Goal: Check status: Check status

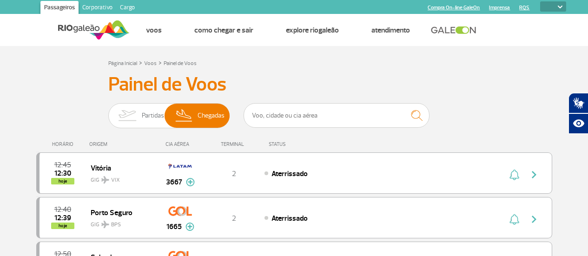
select select
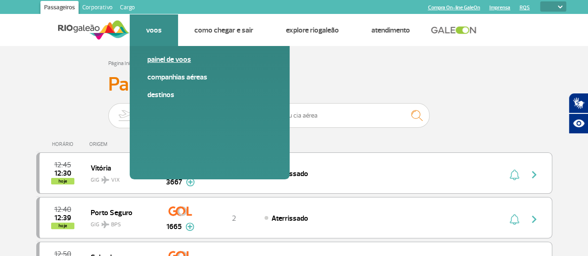
click at [164, 63] on link "Painel de voos" at bounding box center [209, 59] width 125 height 10
click at [163, 60] on link "Painel de voos" at bounding box center [209, 59] width 125 height 10
click at [160, 92] on link "Destinos" at bounding box center [209, 95] width 125 height 10
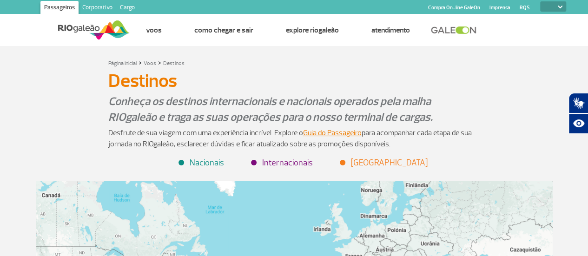
click at [202, 162] on li "Nacionais" at bounding box center [201, 163] width 45 height 13
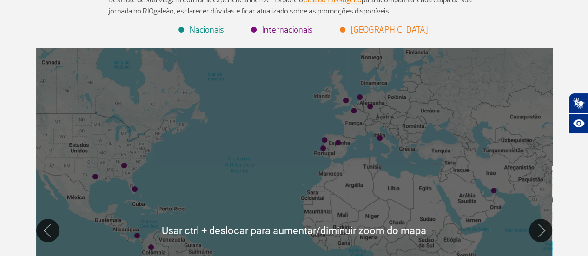
scroll to position [139, 0]
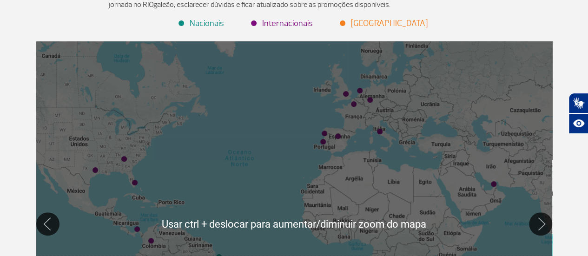
click at [206, 23] on li "Nacionais" at bounding box center [201, 23] width 45 height 13
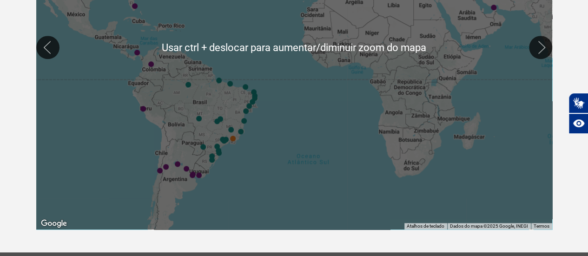
scroll to position [325, 0]
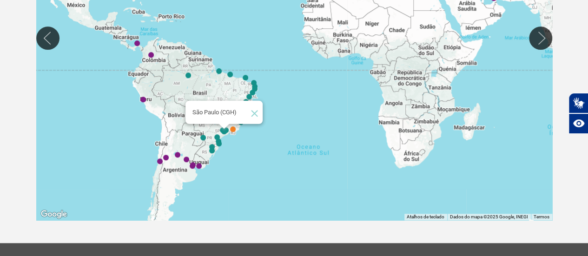
click at [225, 130] on img "São Paulo (CGH)" at bounding box center [224, 132] width 6 height 6
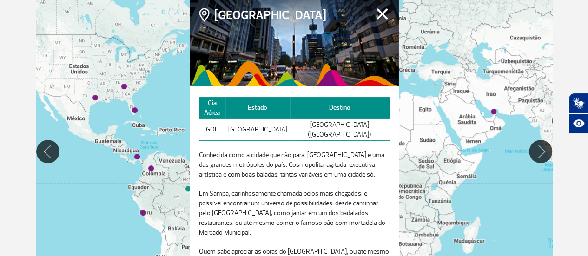
scroll to position [186, 0]
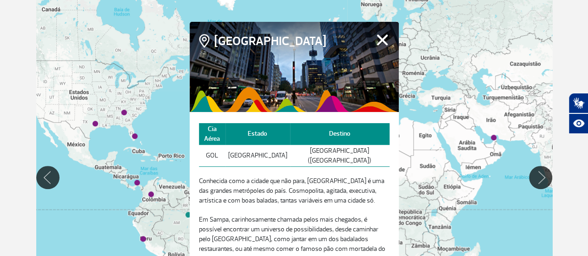
click at [383, 46] on button "Fechar" at bounding box center [382, 39] width 14 height 12
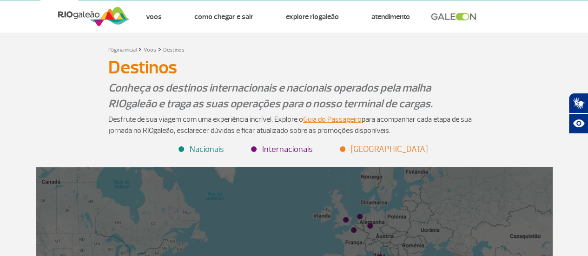
scroll to position [0, 0]
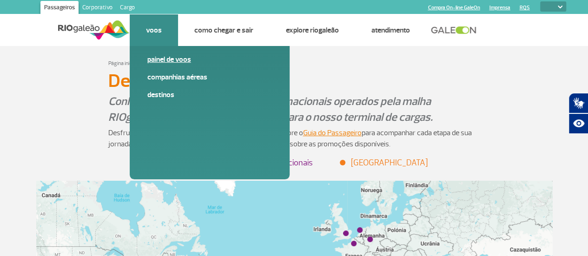
click at [160, 60] on link "Painel de voos" at bounding box center [209, 59] width 125 height 10
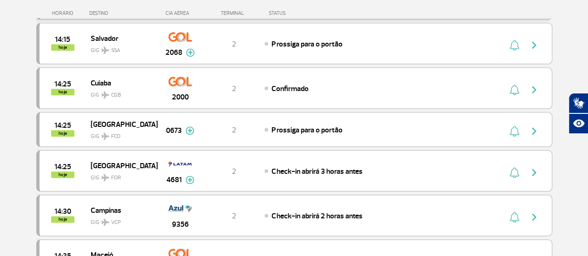
scroll to position [465, 0]
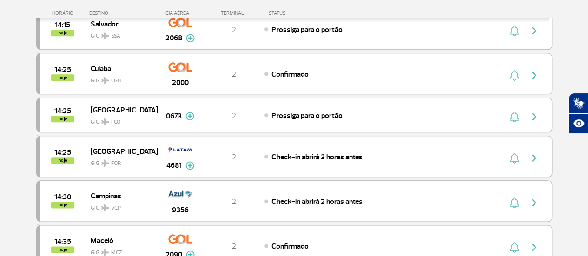
click at [190, 161] on img at bounding box center [189, 165] width 9 height 8
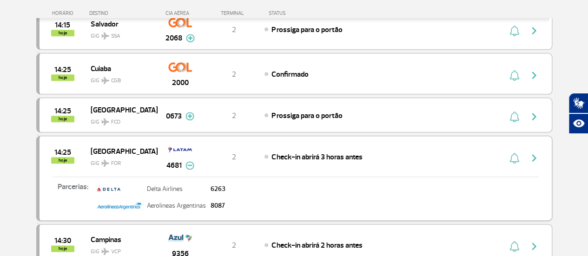
click at [188, 161] on img at bounding box center [189, 165] width 9 height 8
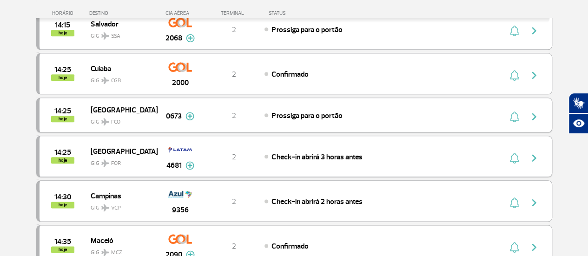
click at [188, 112] on img at bounding box center [189, 116] width 9 height 8
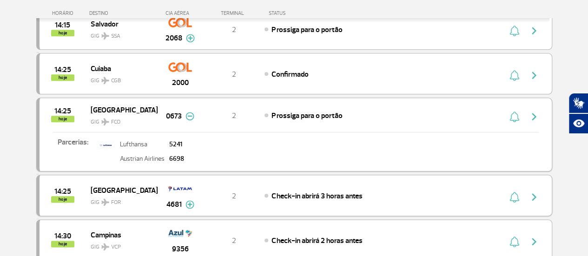
click at [188, 112] on img at bounding box center [189, 116] width 9 height 8
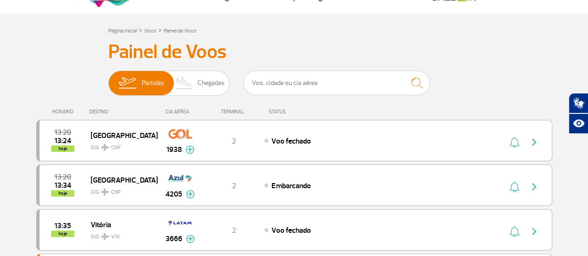
scroll to position [0, 0]
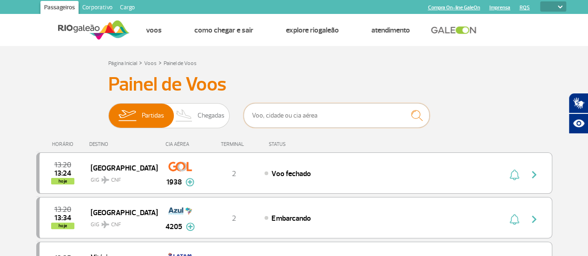
click at [261, 117] on input "text" at bounding box center [336, 115] width 186 height 25
type input "latam"
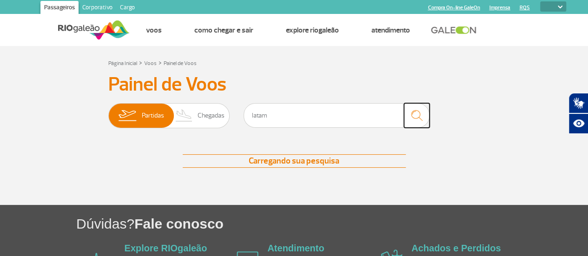
click at [415, 114] on img "submit" at bounding box center [417, 115] width 20 height 19
click at [318, 159] on div "Nenhum voo encontrado" at bounding box center [294, 160] width 223 height 13
click at [294, 112] on input "latam" at bounding box center [336, 115] width 186 height 25
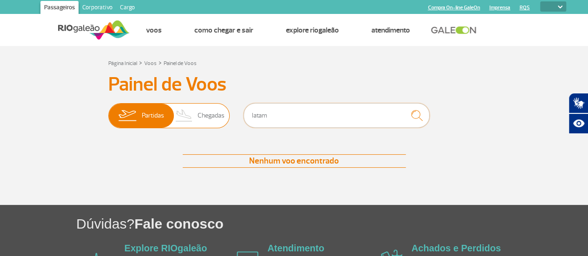
drag, startPoint x: 293, startPoint y: 112, endPoint x: 184, endPoint y: 118, distance: 108.9
click at [184, 118] on div "Partidas Chegadas latam" at bounding box center [294, 117] width 372 height 28
type input "cgh"
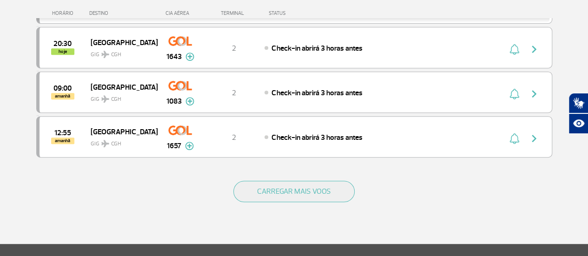
scroll to position [186, 0]
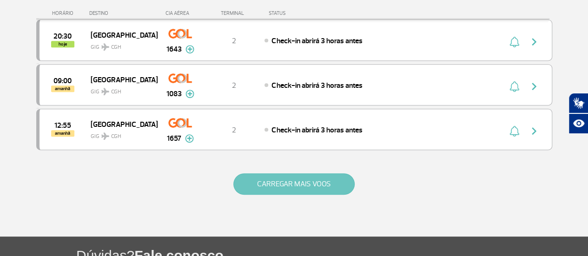
click at [273, 185] on button "CARREGAR MAIS VOOS" at bounding box center [293, 183] width 121 height 21
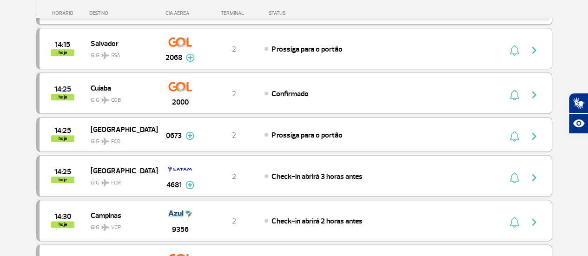
scroll to position [465, 0]
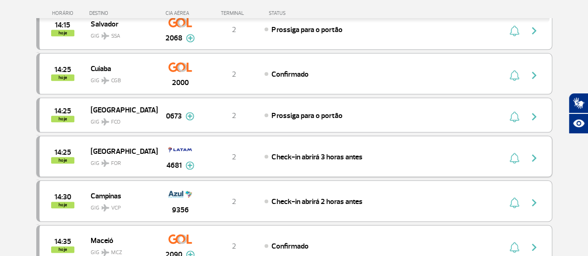
click at [186, 161] on img at bounding box center [189, 165] width 9 height 8
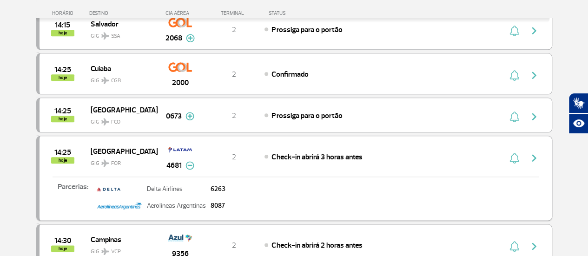
click at [188, 161] on img at bounding box center [189, 165] width 9 height 8
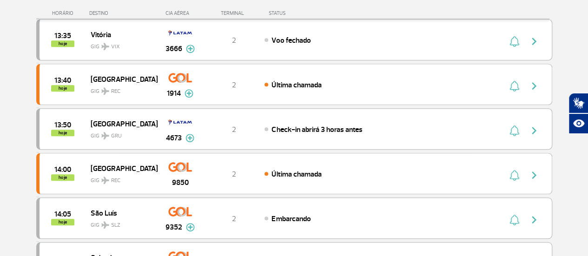
scroll to position [0, 0]
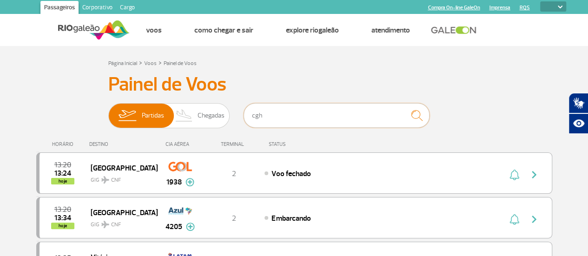
click at [276, 116] on input "cgh" at bounding box center [336, 115] width 186 height 25
drag, startPoint x: 276, startPoint y: 116, endPoint x: 175, endPoint y: 117, distance: 101.3
click at [176, 117] on div "Partidas Chegadas cgh" at bounding box center [294, 117] width 372 height 28
click at [270, 115] on input "text" at bounding box center [336, 115] width 186 height 25
type input "cgh"
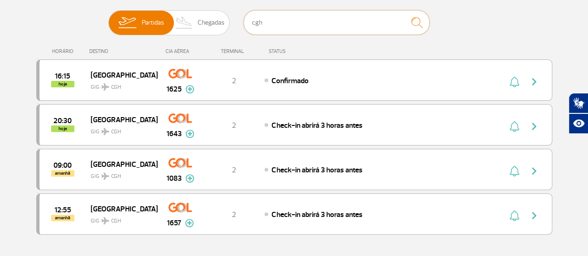
scroll to position [139, 0]
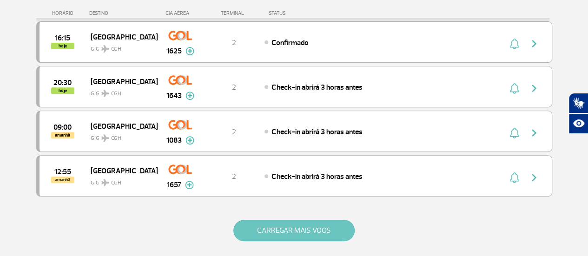
click at [293, 225] on button "CARREGAR MAIS VOOS" at bounding box center [293, 230] width 121 height 21
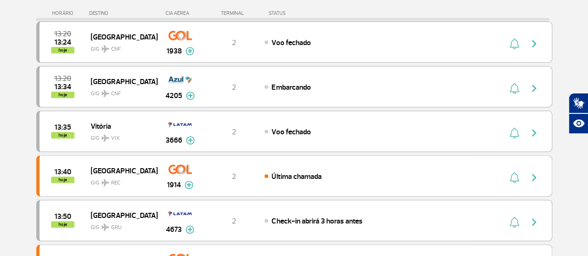
scroll to position [704, 0]
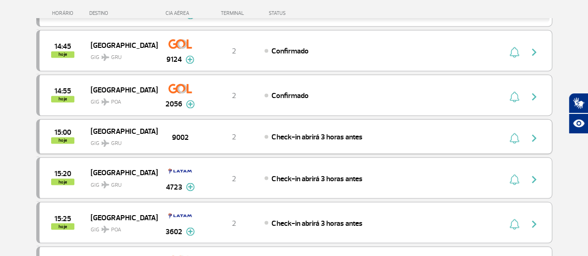
click at [533, 132] on img "button" at bounding box center [533, 137] width 11 height 11
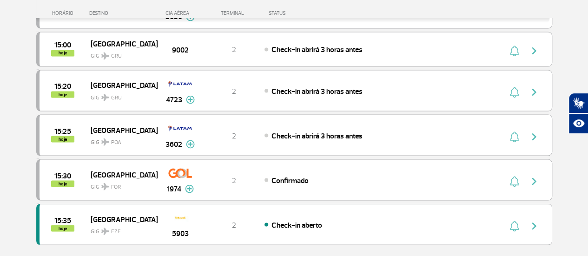
scroll to position [836, 0]
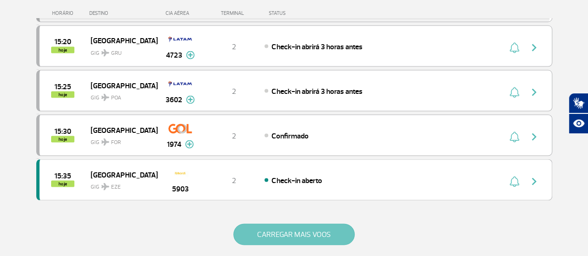
click at [260, 223] on button "CARREGAR MAIS VOOS" at bounding box center [293, 233] width 121 height 21
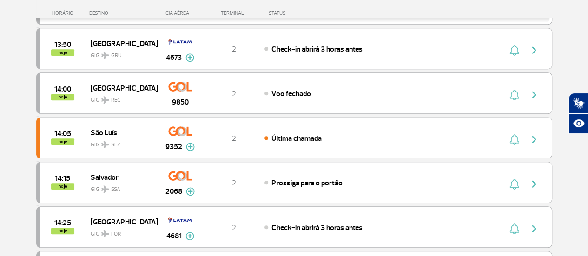
scroll to position [325, 0]
